Goal: Transaction & Acquisition: Purchase product/service

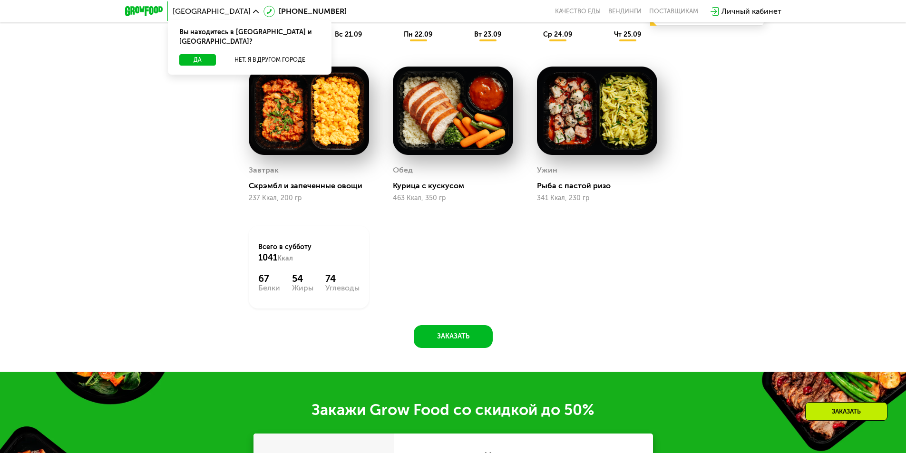
scroll to position [856, 0]
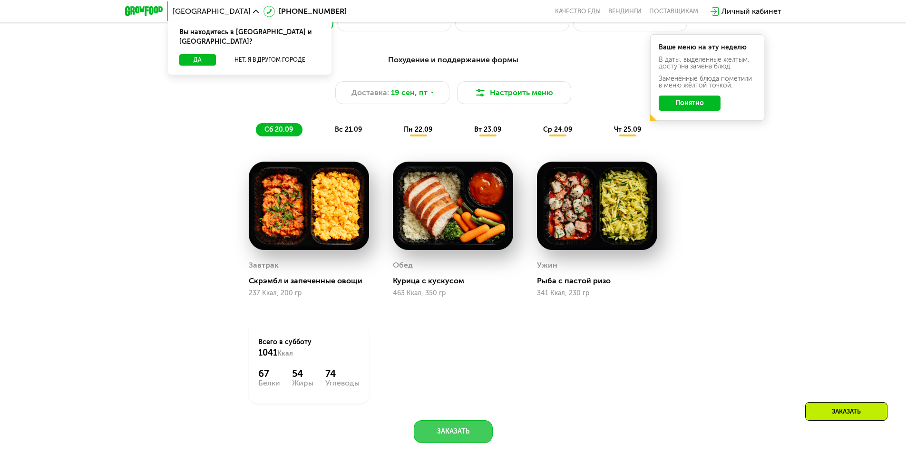
click at [471, 438] on button "Заказать" at bounding box center [453, 432] width 79 height 23
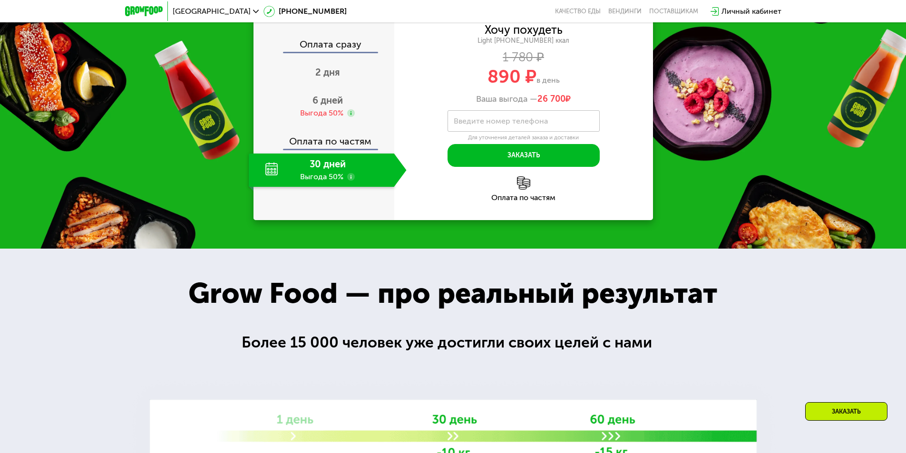
scroll to position [1279, 0]
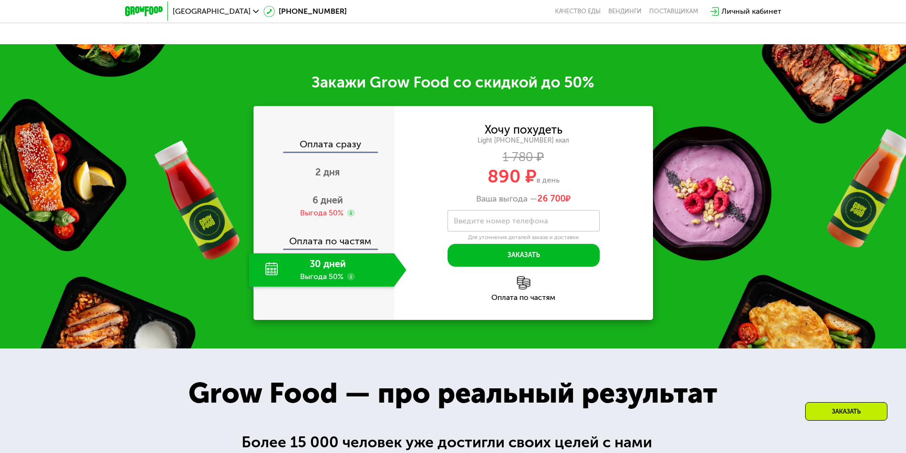
click at [531, 128] on div "Хочу похудеть" at bounding box center [524, 130] width 78 height 10
click at [324, 206] on span "6 дней" at bounding box center [328, 200] width 30 height 11
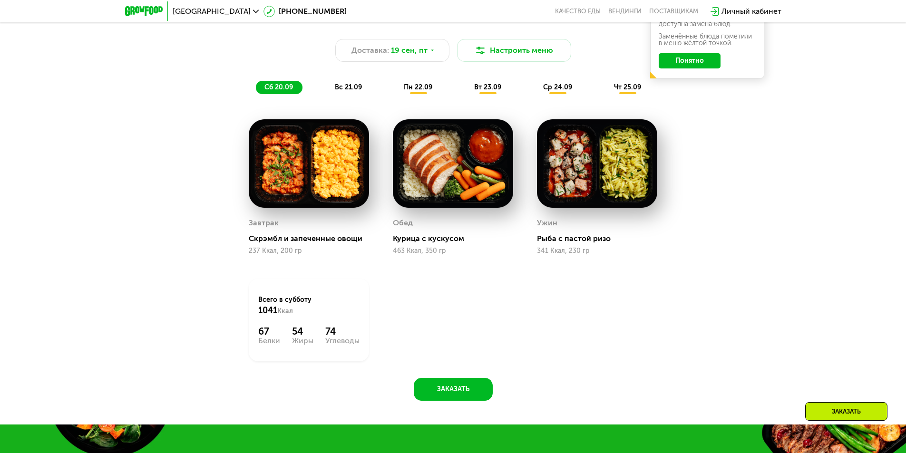
scroll to position [661, 0]
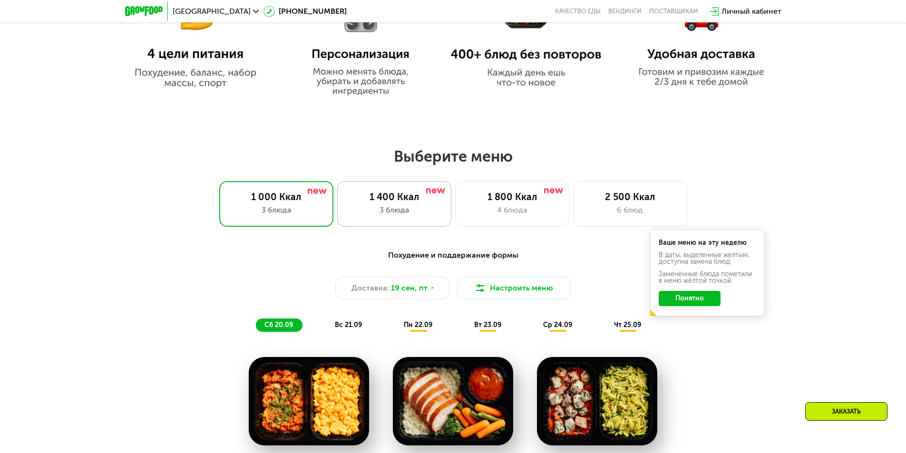
click at [351, 200] on div "1 400 Ккал" at bounding box center [394, 196] width 94 height 11
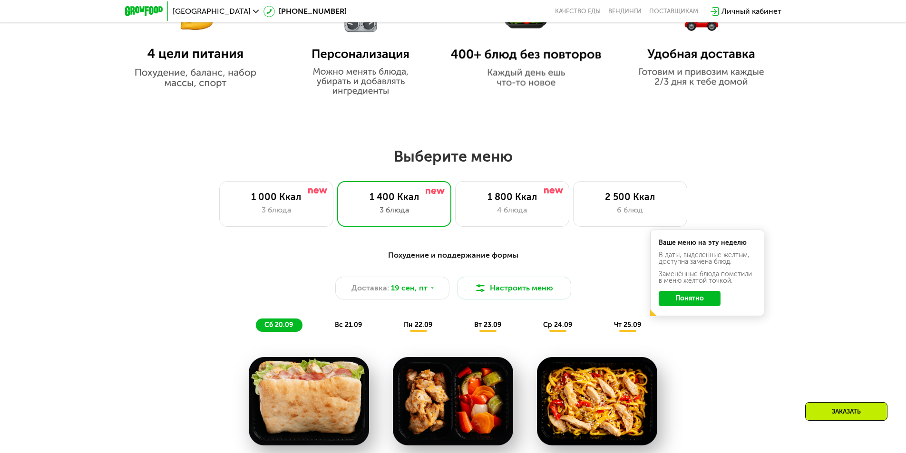
scroll to position [709, 0]
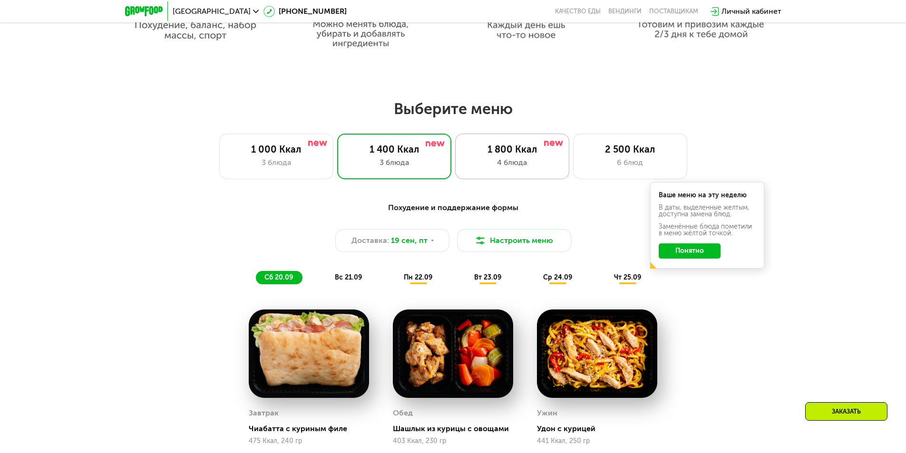
click at [509, 151] on div "1 800 Ккал" at bounding box center [512, 149] width 94 height 11
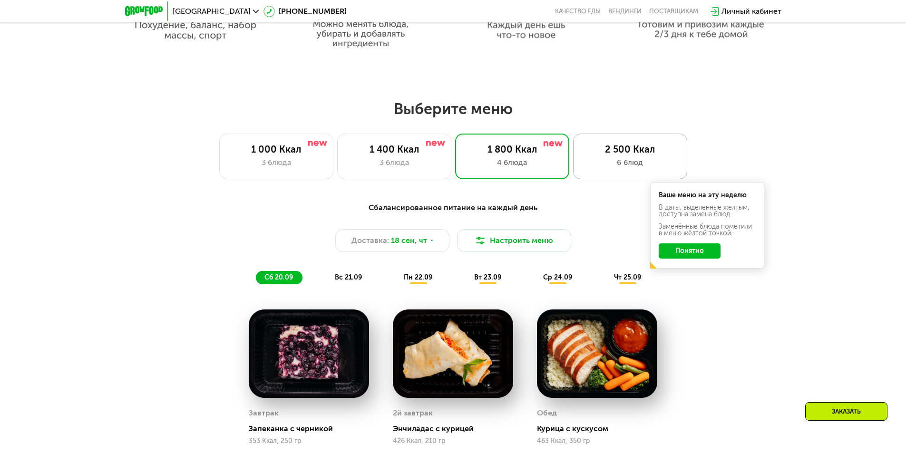
click at [619, 155] on div "2 500 Ккал" at bounding box center [630, 149] width 94 height 11
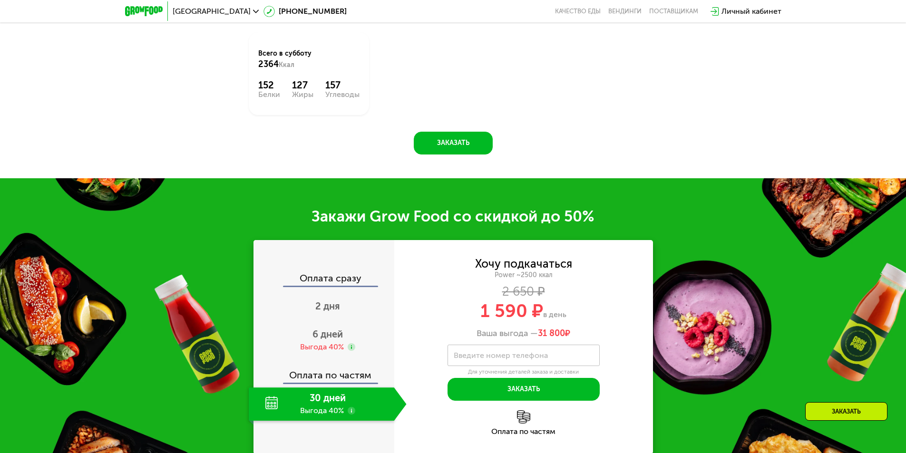
scroll to position [1232, 0]
